Goal: Task Accomplishment & Management: Use online tool/utility

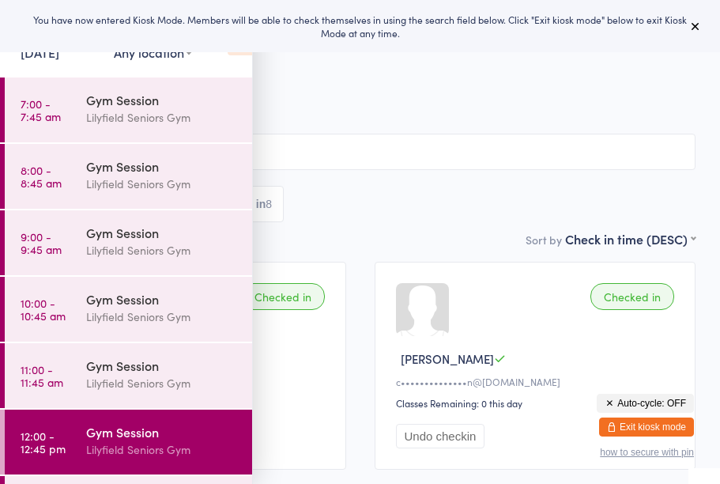
click at [298, 88] on span "[DATE] 12:00pm" at bounding box center [348, 82] width 647 height 16
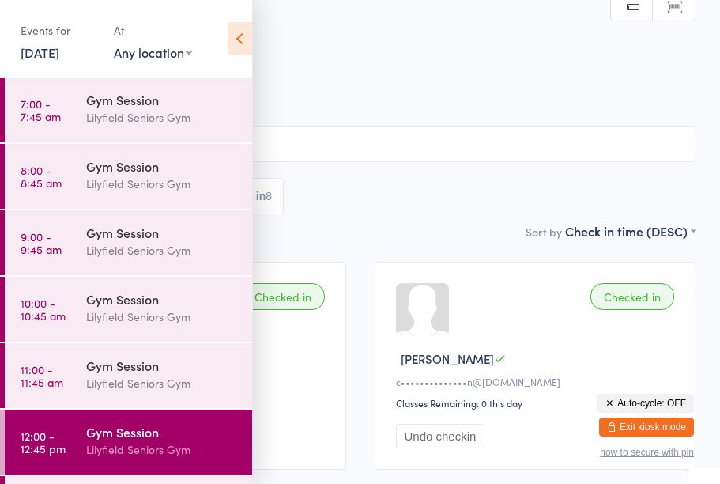
click at [68, 85] on link "7:00 - 7:45 am Gym Session [PERSON_NAME] Seniors Gym" at bounding box center [128, 109] width 247 height 65
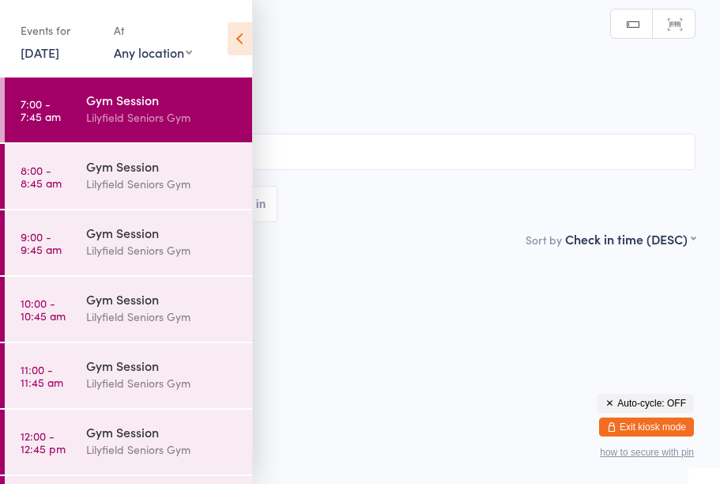
click at [59, 45] on link "[DATE]" at bounding box center [40, 51] width 39 height 17
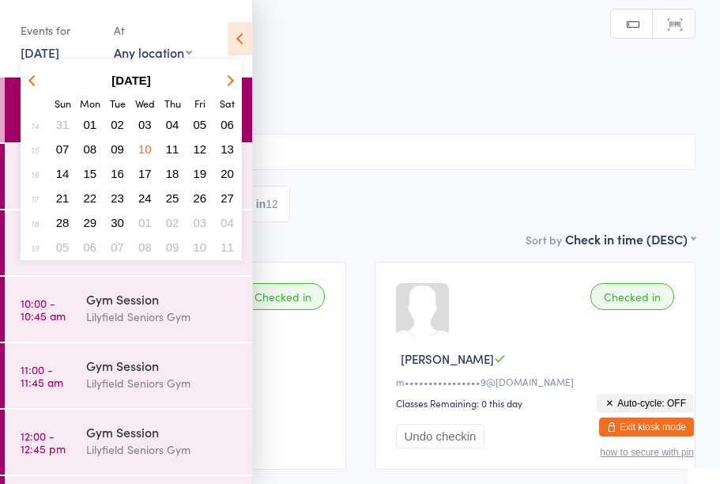
click at [226, 82] on icon "button" at bounding box center [228, 79] width 11 height 11
click at [236, 82] on button "button" at bounding box center [228, 80] width 24 height 21
click at [232, 87] on button "button" at bounding box center [228, 80] width 24 height 21
click at [232, 88] on button "button" at bounding box center [228, 80] width 24 height 21
click at [232, 83] on button "button" at bounding box center [228, 80] width 24 height 21
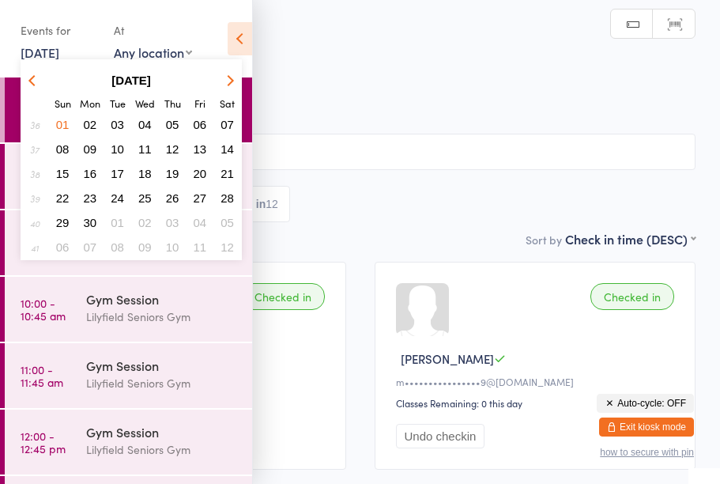
click at [235, 86] on button "button" at bounding box center [228, 80] width 24 height 21
click at [233, 85] on button "button" at bounding box center [228, 80] width 24 height 21
click at [230, 86] on button "button" at bounding box center [228, 80] width 24 height 21
click at [231, 82] on icon "button" at bounding box center [228, 79] width 11 height 11
click at [218, 73] on button "button" at bounding box center [228, 80] width 24 height 21
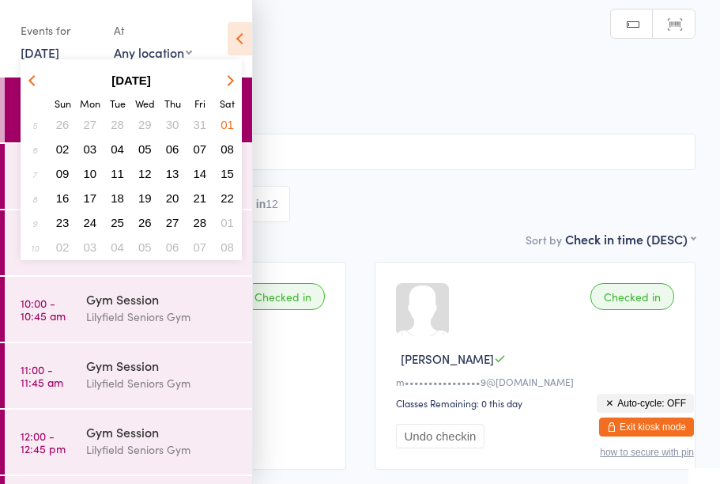
click at [221, 88] on button "button" at bounding box center [228, 80] width 24 height 21
click at [225, 85] on button "button" at bounding box center [228, 80] width 24 height 21
click at [225, 88] on button "button" at bounding box center [228, 80] width 24 height 21
click at [225, 85] on button "button" at bounding box center [228, 80] width 24 height 21
click at [228, 77] on icon "button" at bounding box center [228, 79] width 11 height 11
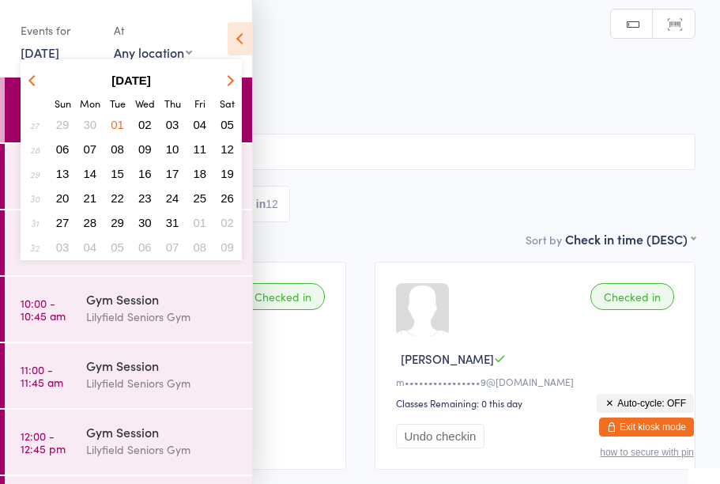
click at [224, 72] on button "button" at bounding box center [228, 80] width 24 height 21
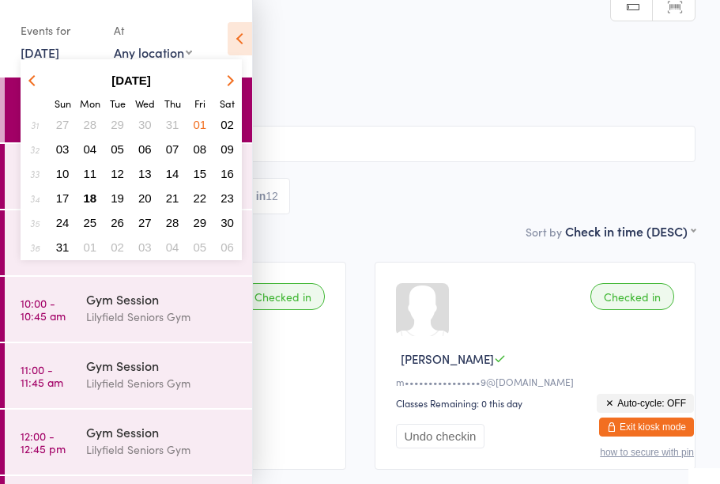
click at [88, 195] on span "18" at bounding box center [90, 197] width 13 height 13
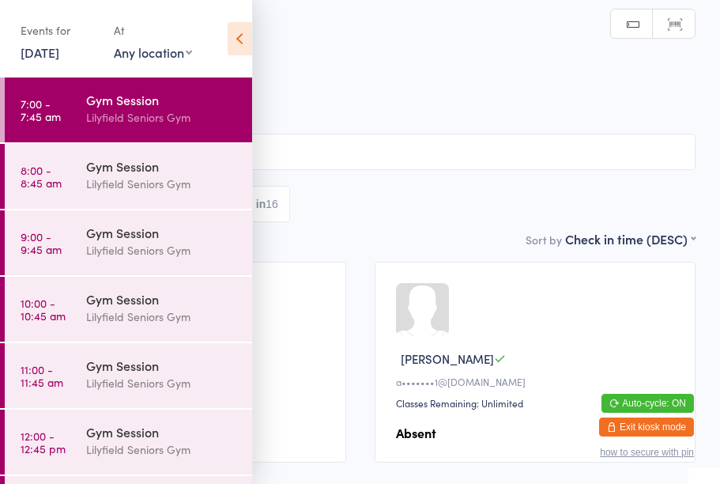
click at [113, 255] on div "Lilyfield Seniors Gym" at bounding box center [162, 250] width 153 height 18
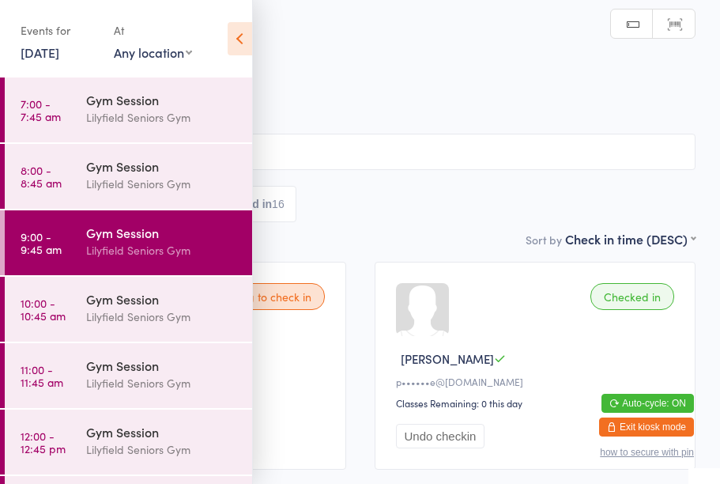
click at [114, 317] on div "Lilyfield Seniors Gym" at bounding box center [162, 317] width 153 height 18
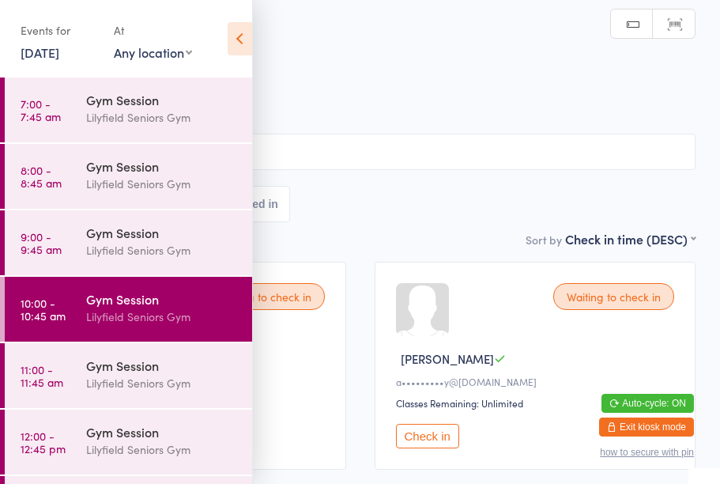
click at [241, 27] on icon at bounding box center [240, 38] width 25 height 33
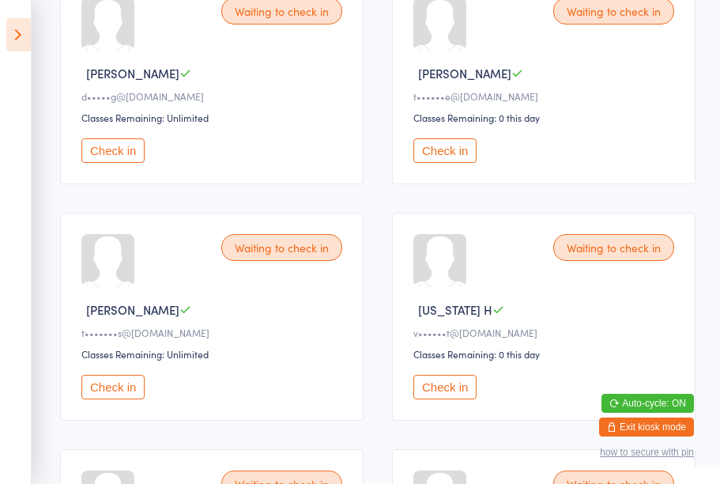
scroll to position [759, 0]
click at [115, 398] on button "Check in" at bounding box center [112, 386] width 63 height 25
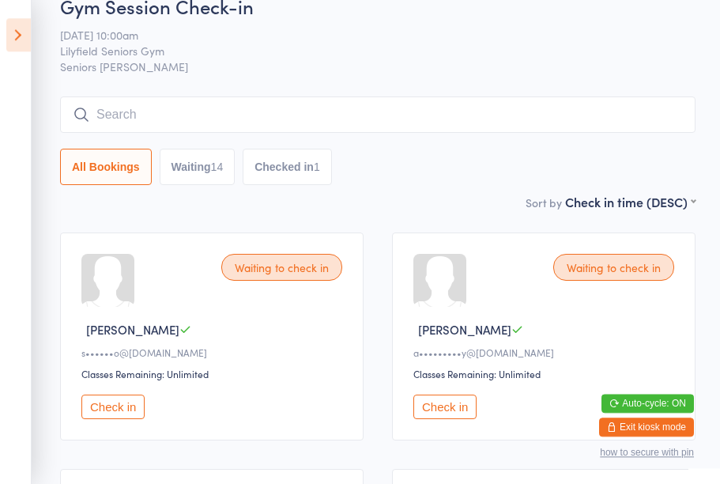
scroll to position [28, 0]
click at [130, 414] on button "Check in" at bounding box center [112, 407] width 63 height 25
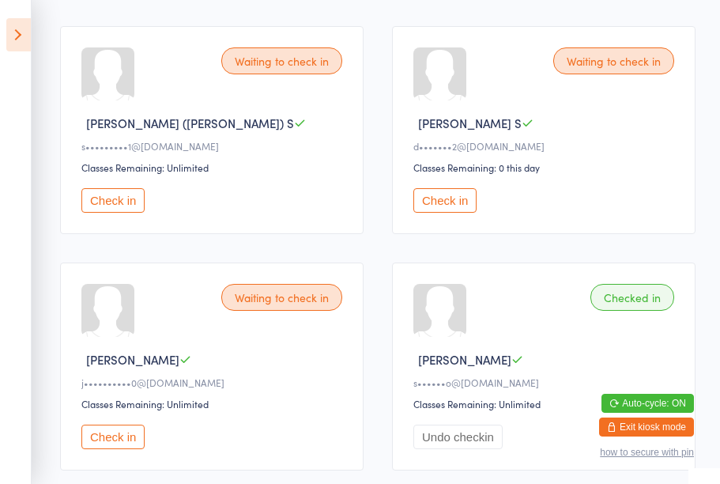
scroll to position [1422, 0]
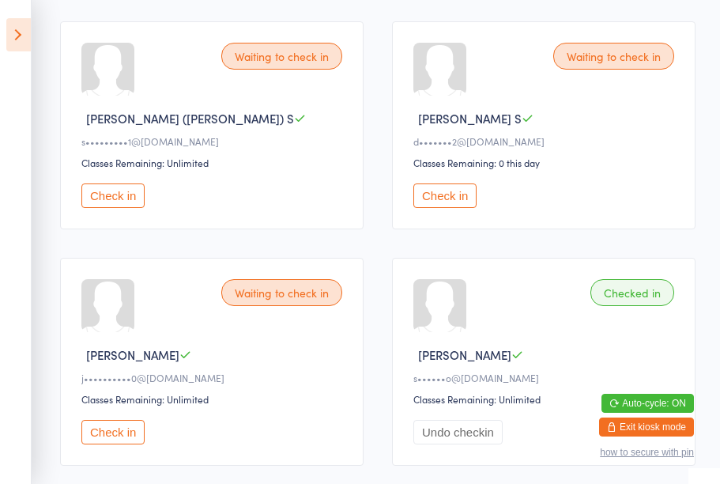
click at [290, 306] on div "Waiting to check in" at bounding box center [281, 292] width 121 height 27
click at [111, 444] on button "Check in" at bounding box center [112, 432] width 63 height 25
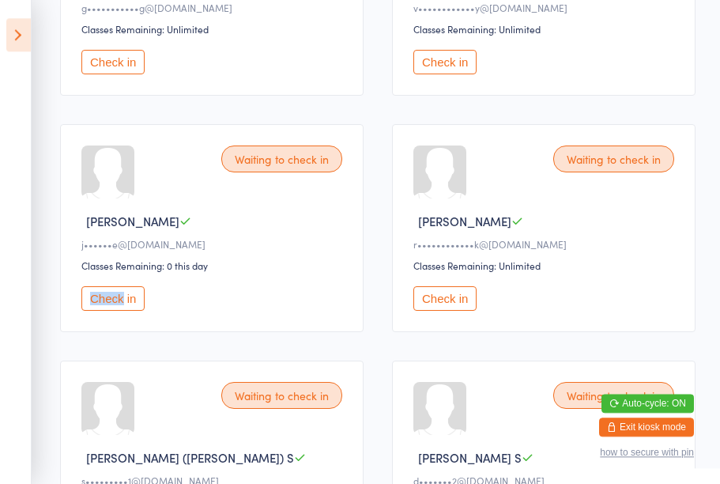
scroll to position [1083, 0]
click at [168, 311] on div "Check in" at bounding box center [214, 298] width 266 height 25
click at [115, 311] on button "Check in" at bounding box center [112, 298] width 63 height 25
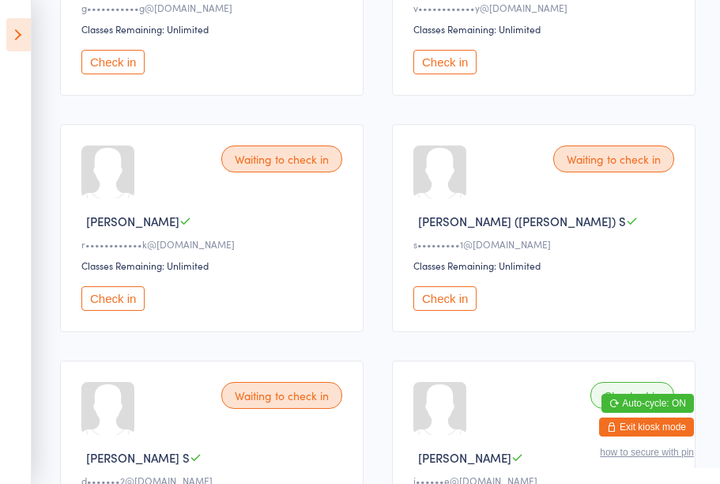
click at [447, 311] on button "Check in" at bounding box center [444, 298] width 63 height 25
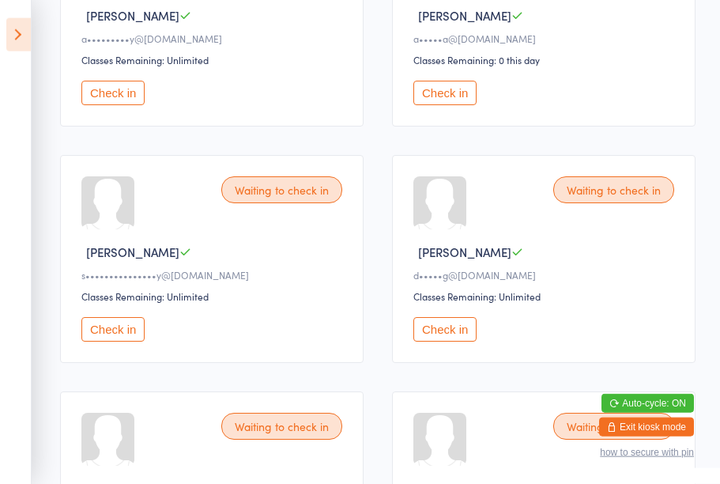
scroll to position [344, 0]
click at [452, 341] on button "Check in" at bounding box center [444, 328] width 63 height 25
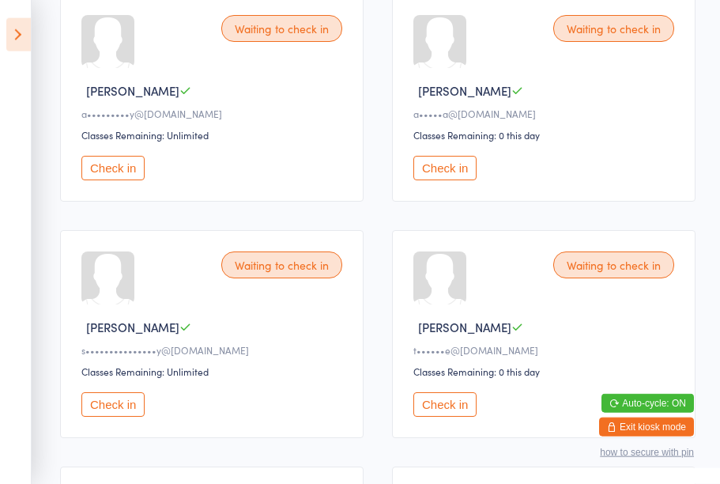
scroll to position [269, 0]
click at [455, 167] on button "Check in" at bounding box center [444, 167] width 63 height 25
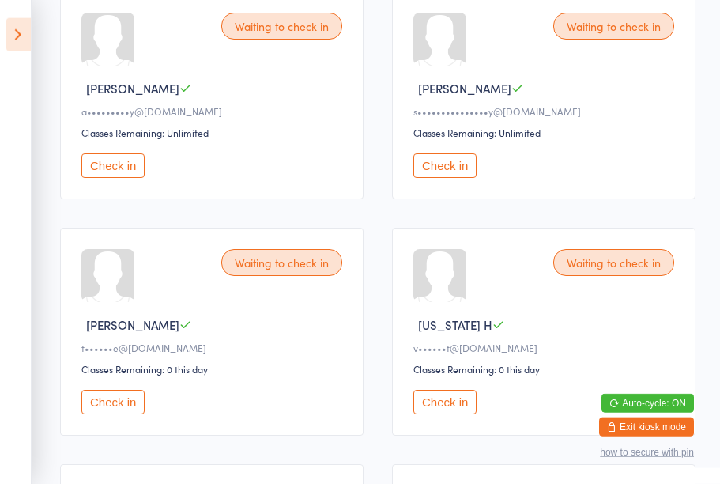
scroll to position [271, 0]
click at [459, 172] on button "Check in" at bounding box center [444, 165] width 63 height 25
click at [447, 172] on button "Check in" at bounding box center [444, 165] width 63 height 25
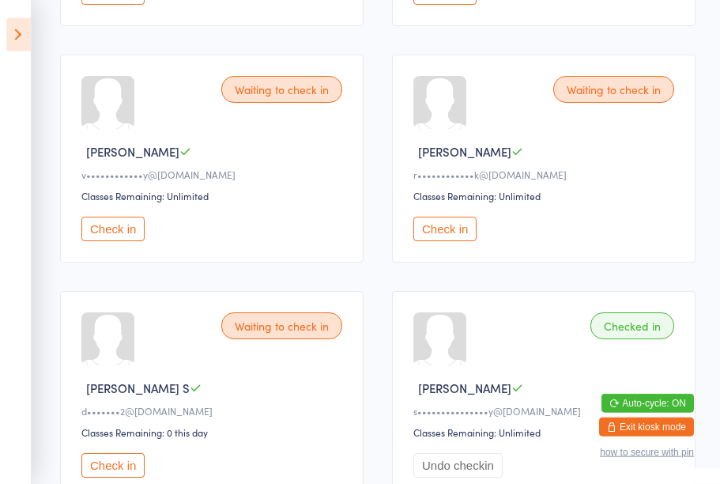
scroll to position [681, 0]
click at [111, 477] on button "Check in" at bounding box center [112, 464] width 63 height 25
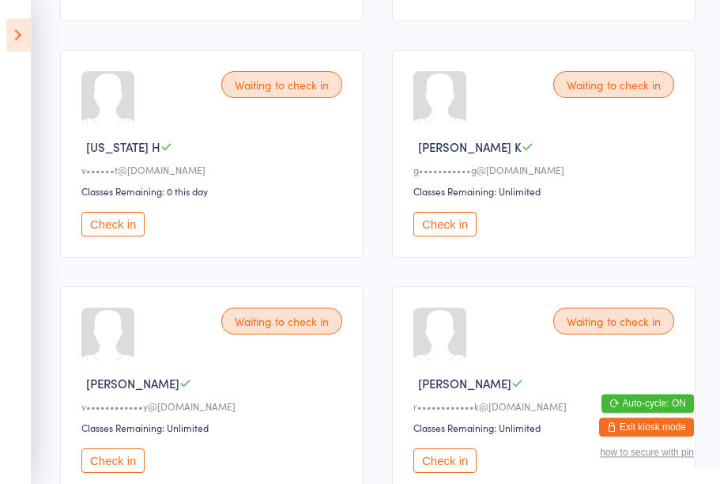
scroll to position [453, 0]
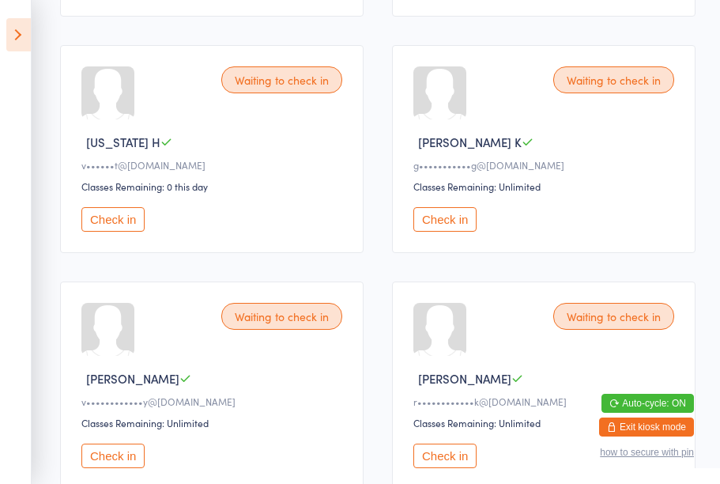
click at [448, 232] on button "Check in" at bounding box center [444, 219] width 63 height 25
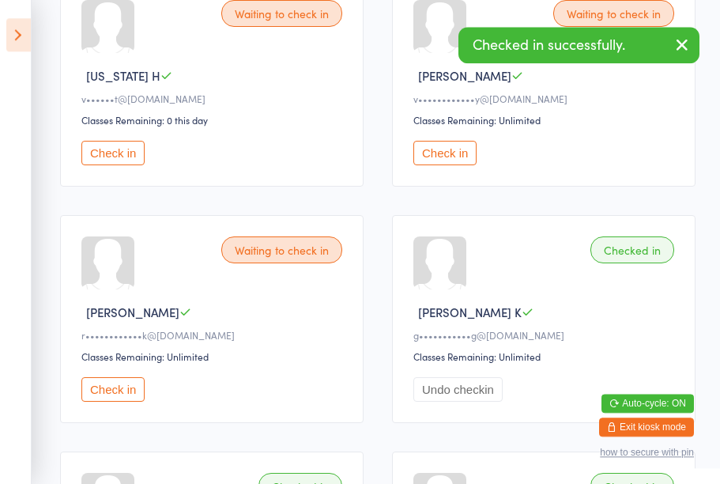
scroll to position [519, 0]
click at [447, 165] on button "Check in" at bounding box center [444, 153] width 63 height 25
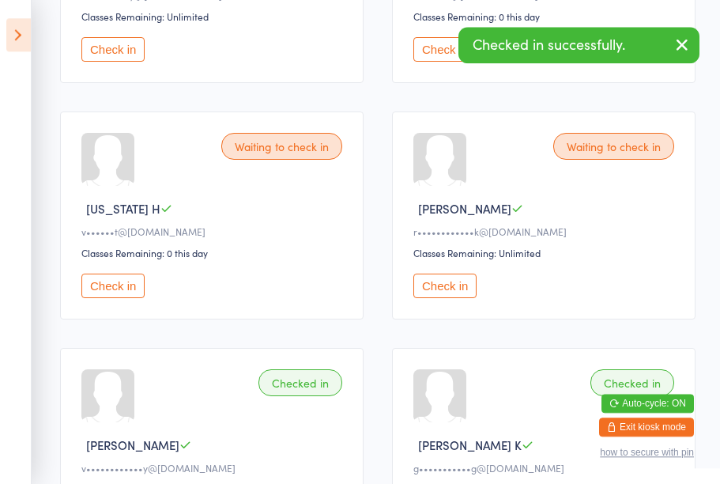
scroll to position [387, 0]
click at [462, 297] on button "Check in" at bounding box center [444, 285] width 63 height 25
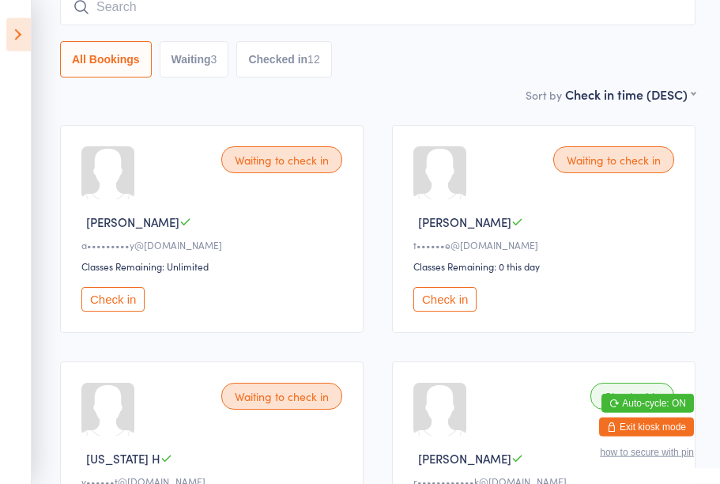
click at [126, 311] on button "Check in" at bounding box center [112, 299] width 63 height 25
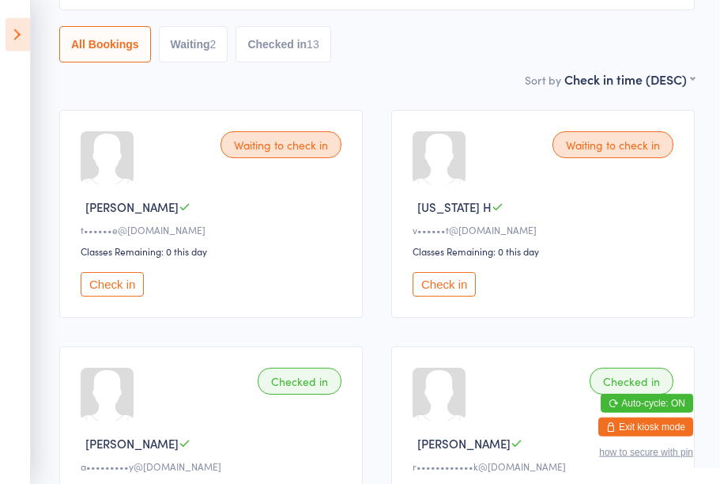
scroll to position [153, 0]
click at [109, 311] on div "Waiting to check in [PERSON_NAME]••••••e@[DOMAIN_NAME] Classes Remaining: 0 thi…" at bounding box center [212, 213] width 304 height 208
click at [118, 284] on button "Check in" at bounding box center [112, 283] width 63 height 25
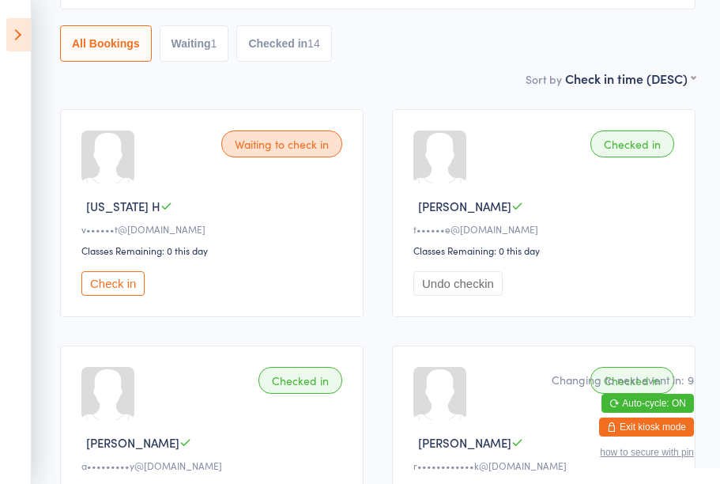
click at [15, 34] on icon at bounding box center [18, 34] width 25 height 33
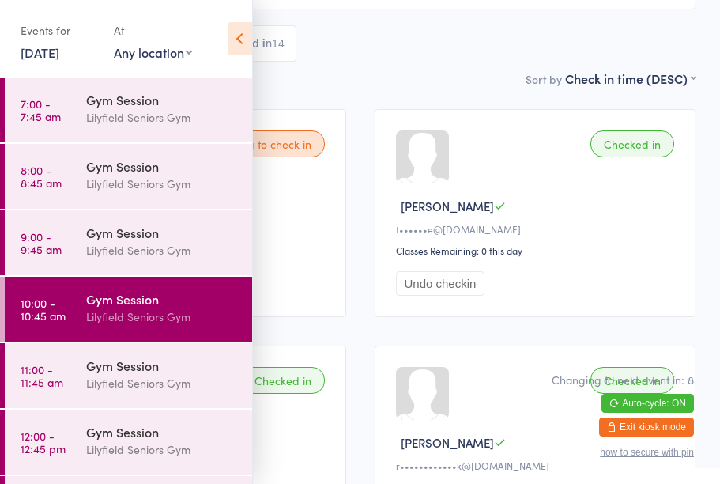
click at [130, 360] on div "Gym Session" at bounding box center [162, 365] width 153 height 17
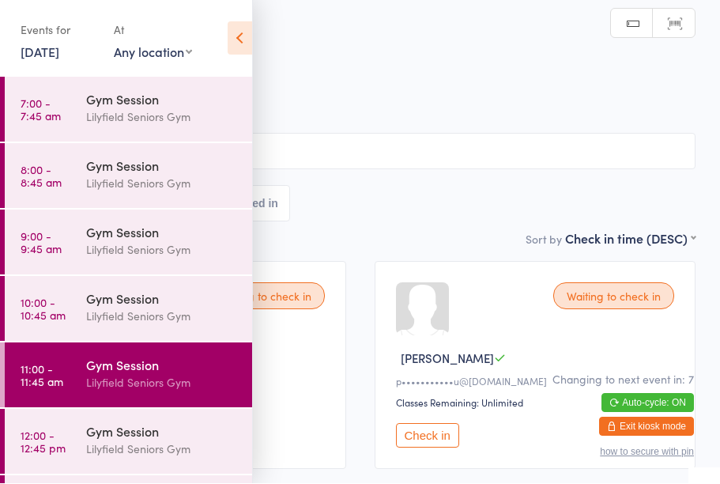
click at [247, 43] on icon at bounding box center [240, 38] width 25 height 33
click at [236, 36] on icon at bounding box center [240, 38] width 25 height 33
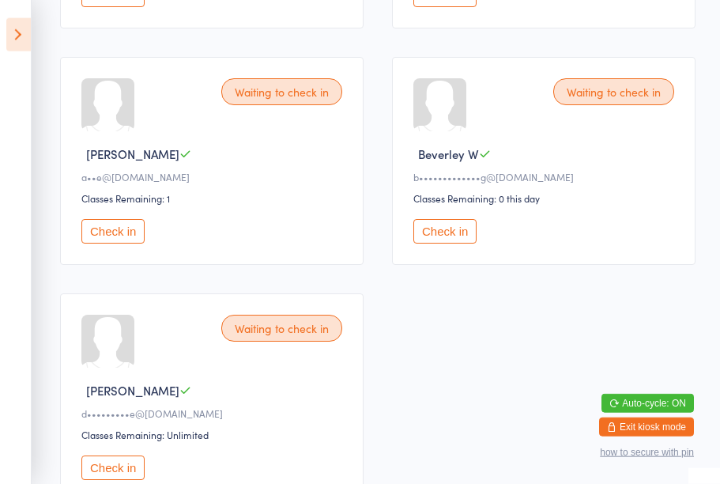
scroll to position [1860, 0]
click at [447, 243] on button "Check in" at bounding box center [444, 230] width 63 height 25
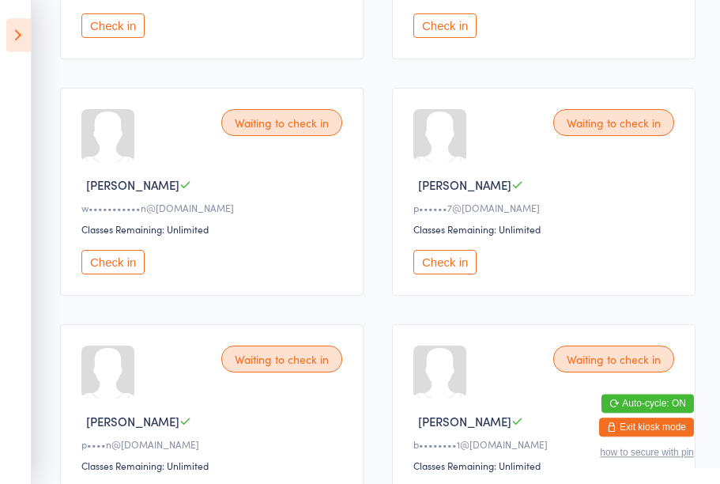
scroll to position [1118, 0]
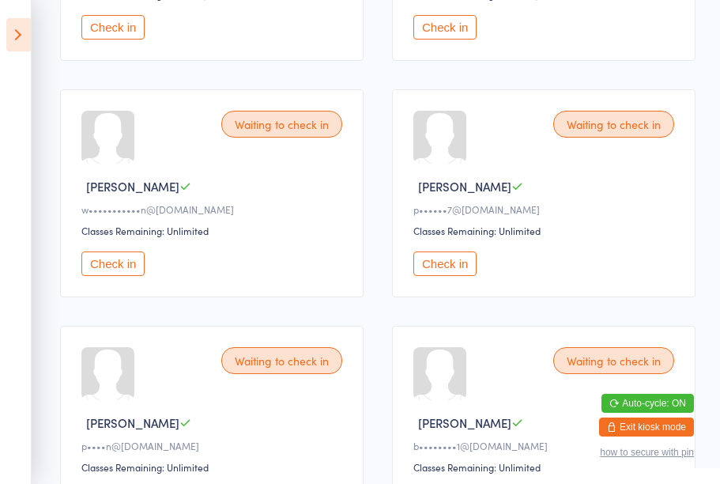
click at [462, 276] on button "Check in" at bounding box center [444, 263] width 63 height 25
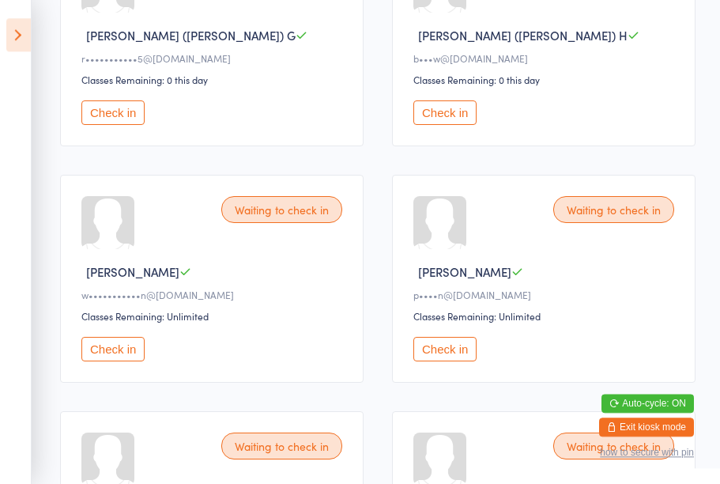
scroll to position [1032, 0]
click at [450, 362] on button "Check in" at bounding box center [444, 350] width 63 height 25
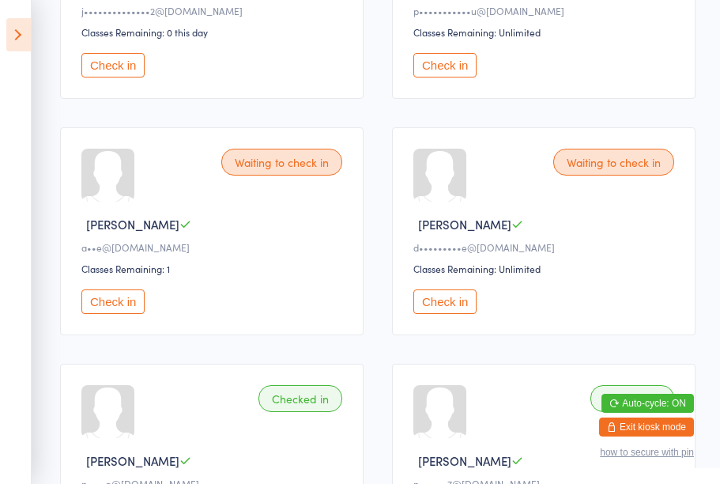
scroll to position [1556, 0]
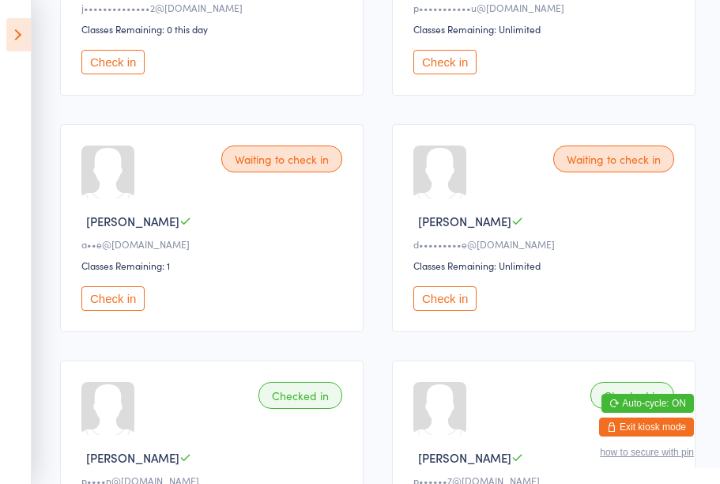
click at [621, 172] on div "Waiting to check in" at bounding box center [613, 158] width 121 height 27
click at [602, 172] on div "Waiting to check in" at bounding box center [613, 158] width 121 height 27
click at [625, 172] on div "Waiting to check in" at bounding box center [613, 158] width 121 height 27
click at [622, 172] on div "Waiting to check in" at bounding box center [613, 158] width 121 height 27
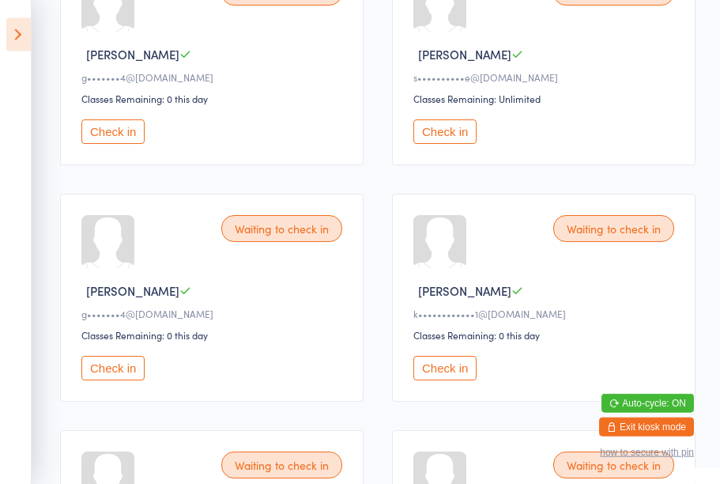
scroll to position [542, 0]
click at [126, 143] on button "Check in" at bounding box center [112, 131] width 63 height 25
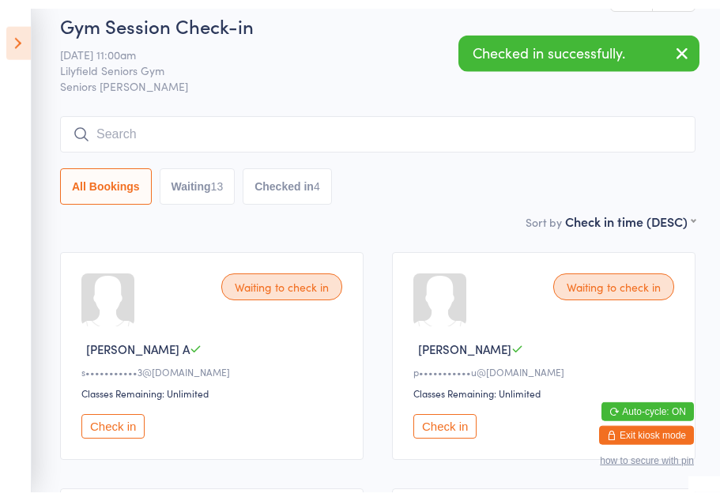
scroll to position [0, 0]
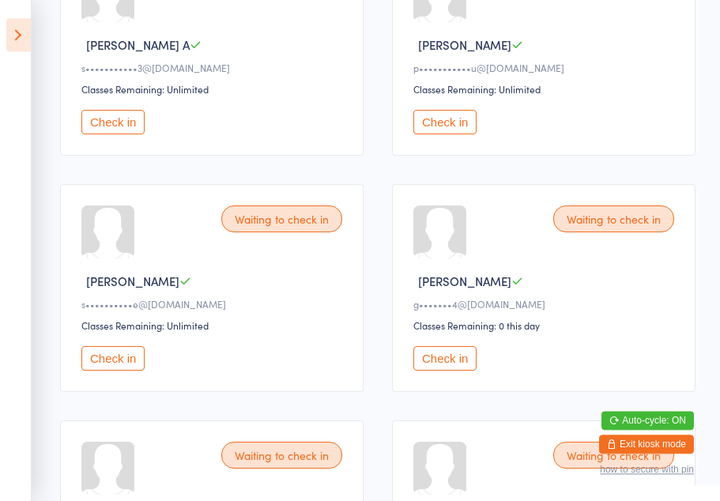
click at [460, 134] on button "Check in" at bounding box center [444, 122] width 63 height 25
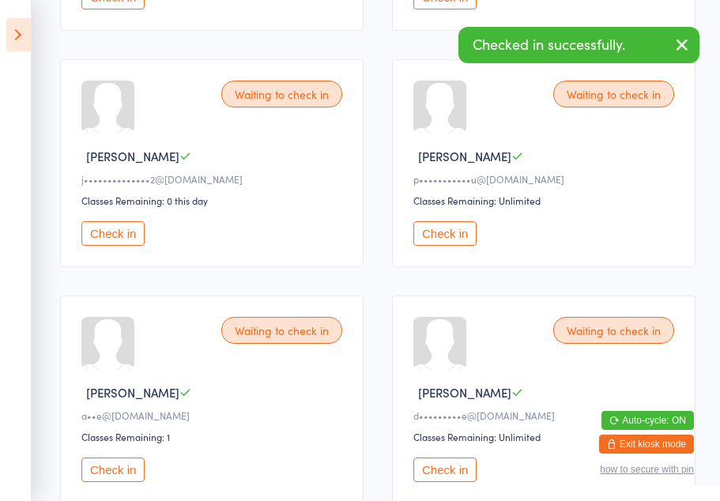
scroll to position [1148, 0]
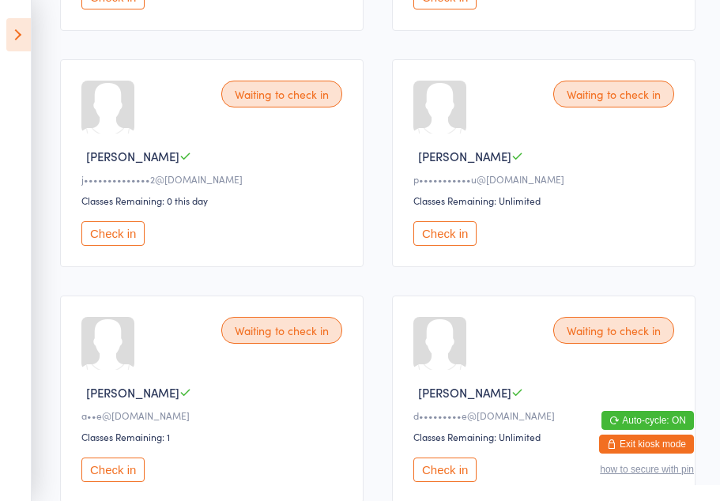
click at [464, 246] on button "Check in" at bounding box center [444, 233] width 63 height 25
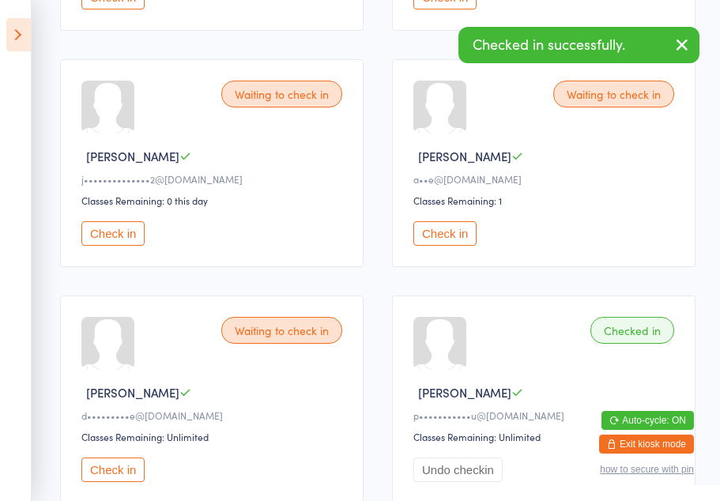
click at [135, 482] on button "Check in" at bounding box center [112, 470] width 63 height 25
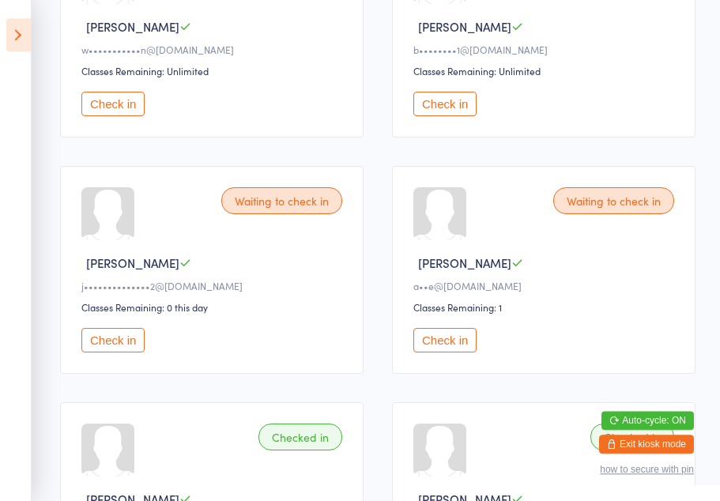
scroll to position [1040, 0]
click at [112, 353] on button "Check in" at bounding box center [112, 341] width 63 height 25
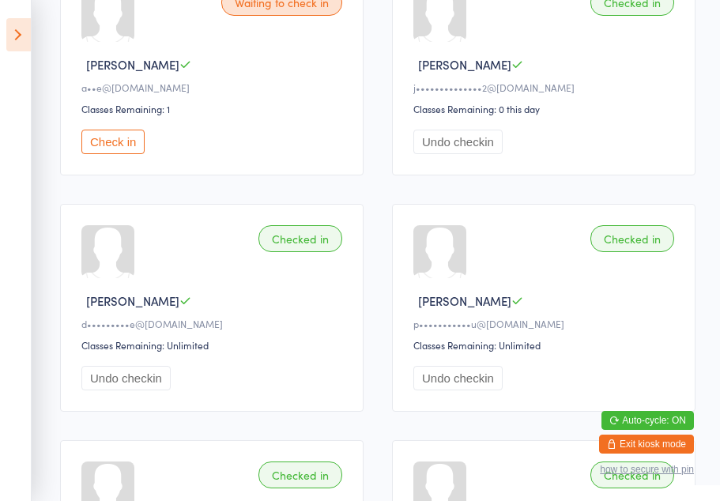
scroll to position [1240, 0]
click at [119, 153] on button "Check in" at bounding box center [112, 141] width 63 height 25
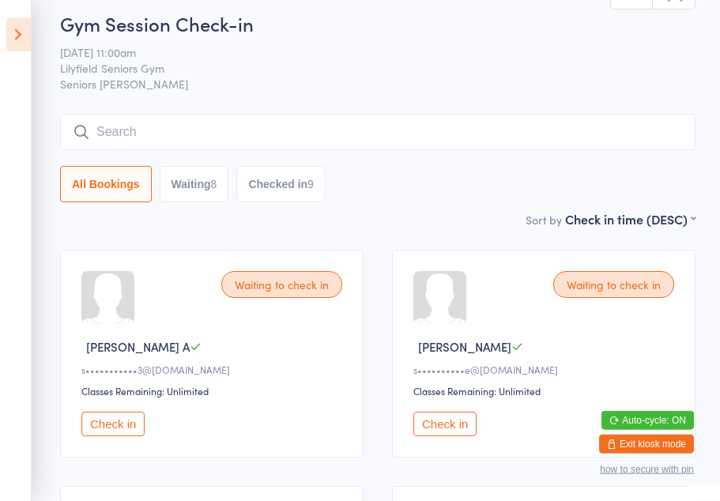
scroll to position [0, 0]
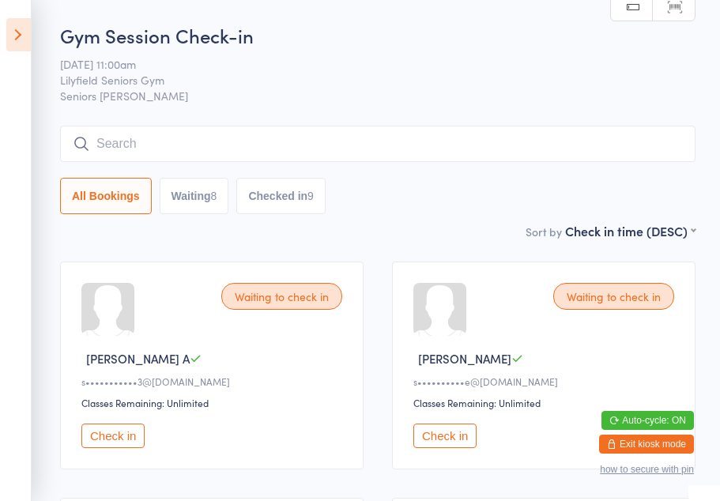
click at [451, 440] on button "Check in" at bounding box center [444, 436] width 63 height 25
